Goal: Book appointment/travel/reservation

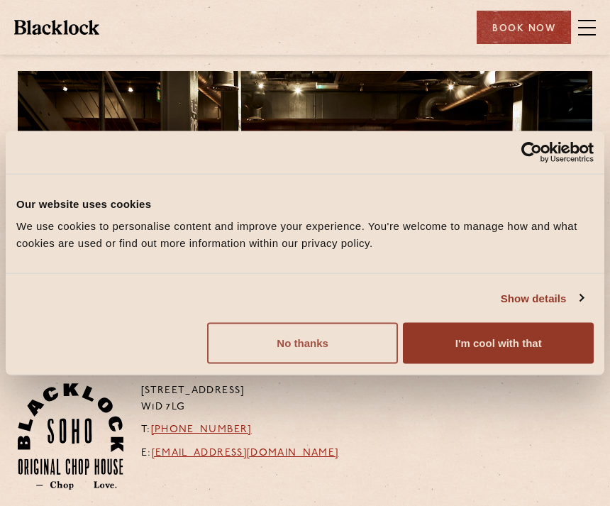
click at [336, 343] on button "No thanks" at bounding box center [302, 343] width 191 height 41
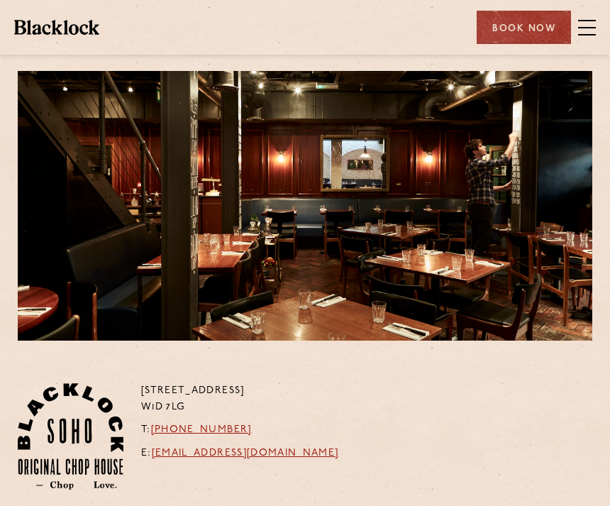
click at [589, 24] on span at bounding box center [587, 27] width 18 height 21
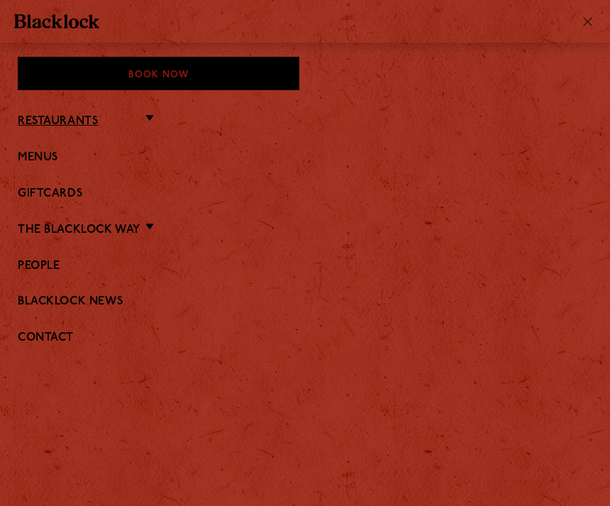
click at [83, 126] on link "Restaurants" at bounding box center [58, 121] width 80 height 13
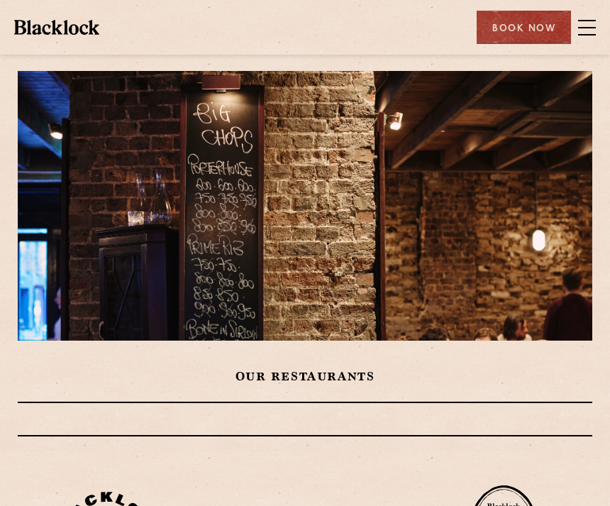
click at [582, 29] on span at bounding box center [587, 27] width 18 height 21
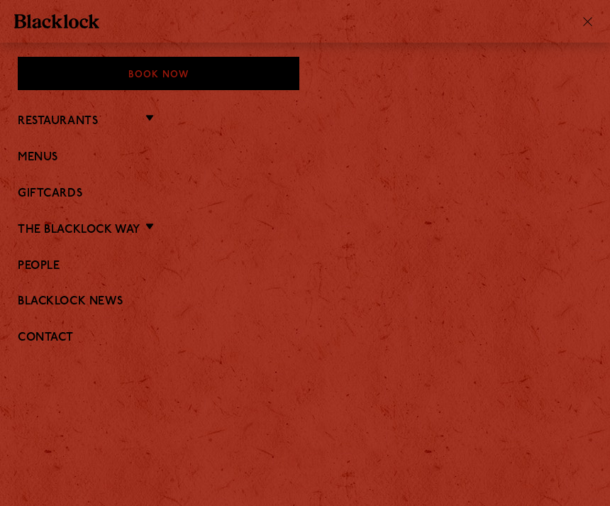
click at [238, 75] on div "Book Now" at bounding box center [159, 73] width 282 height 33
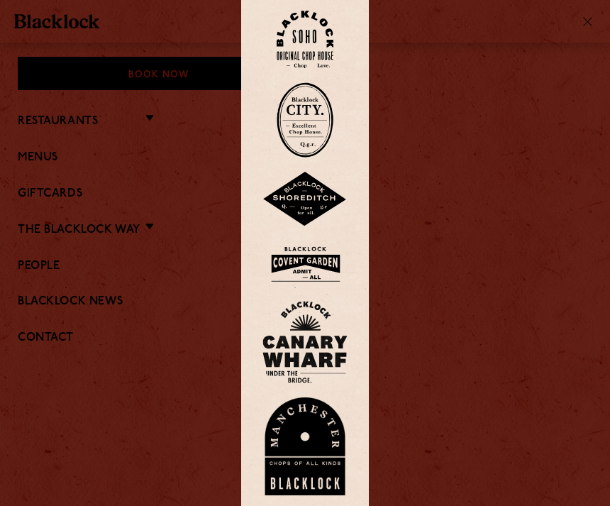
click at [320, 60] on img at bounding box center [305, 39] width 57 height 57
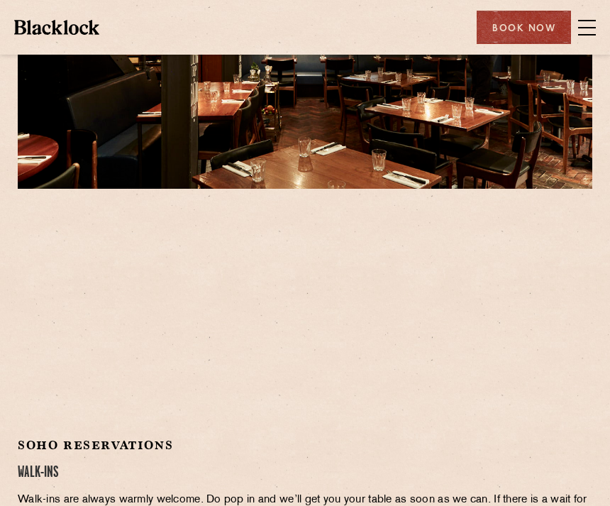
scroll to position [175, 0]
